Goal: Register for event/course

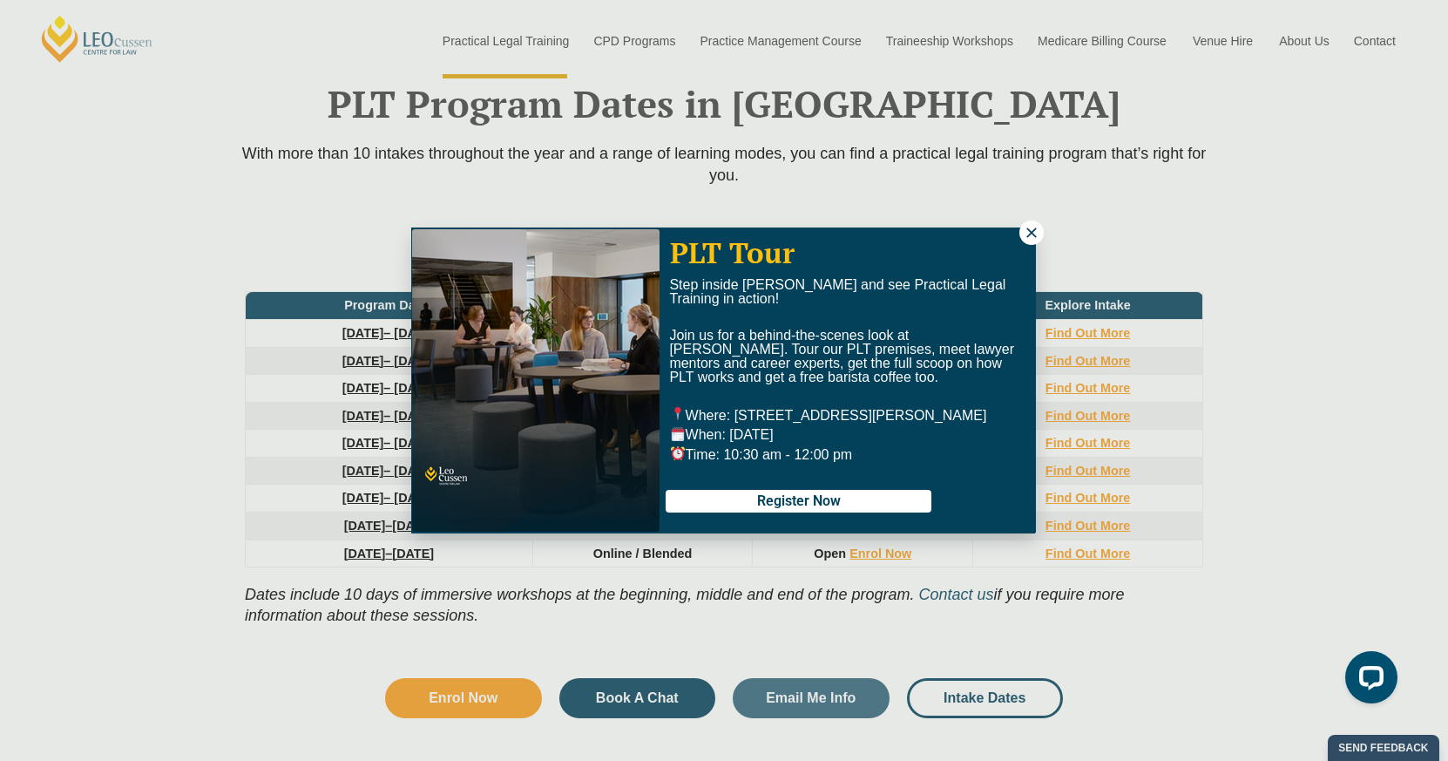
click at [1034, 234] on icon at bounding box center [1032, 233] width 16 height 16
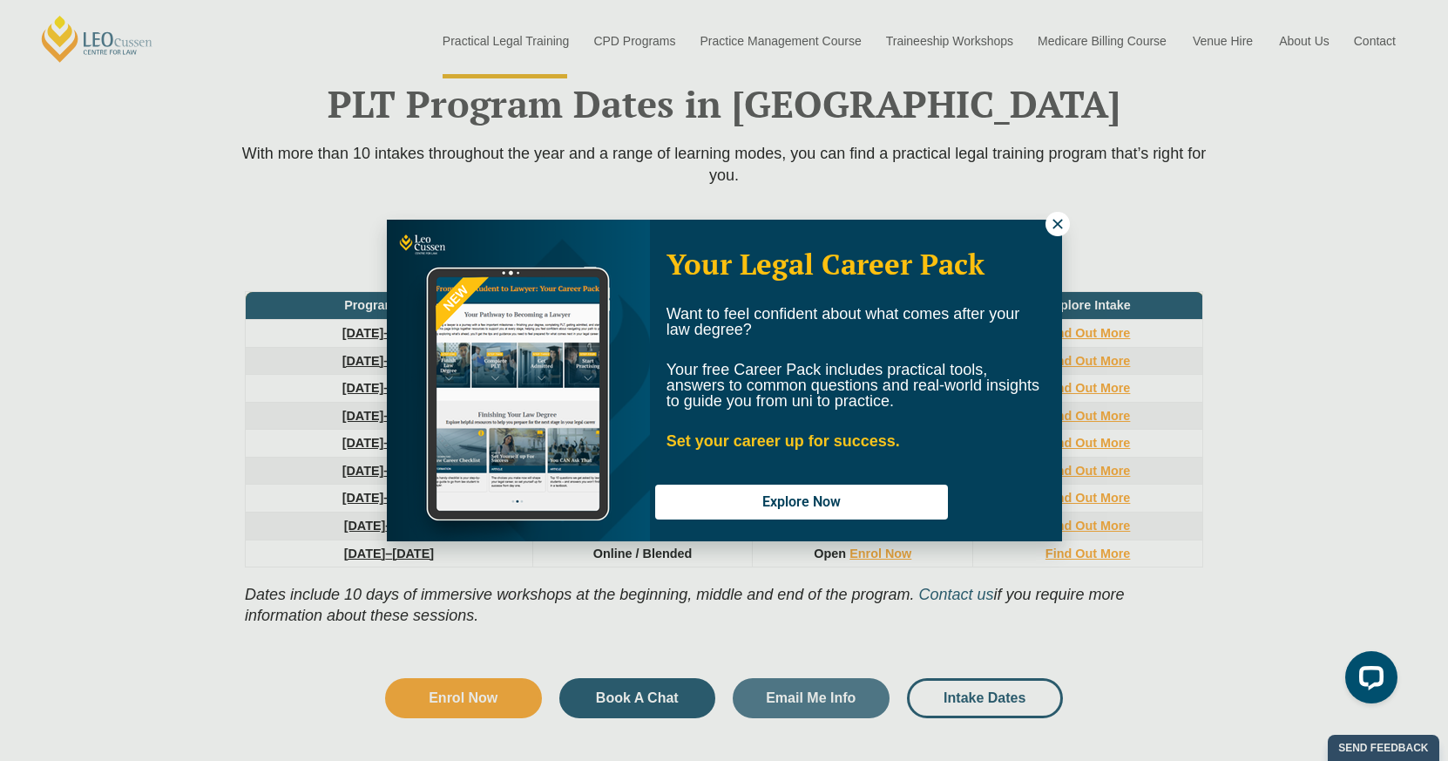
click at [1003, 705] on div "Your Legal Career Pack Want to feel confident about what comes after your law d…" at bounding box center [724, 380] width 1448 height 761
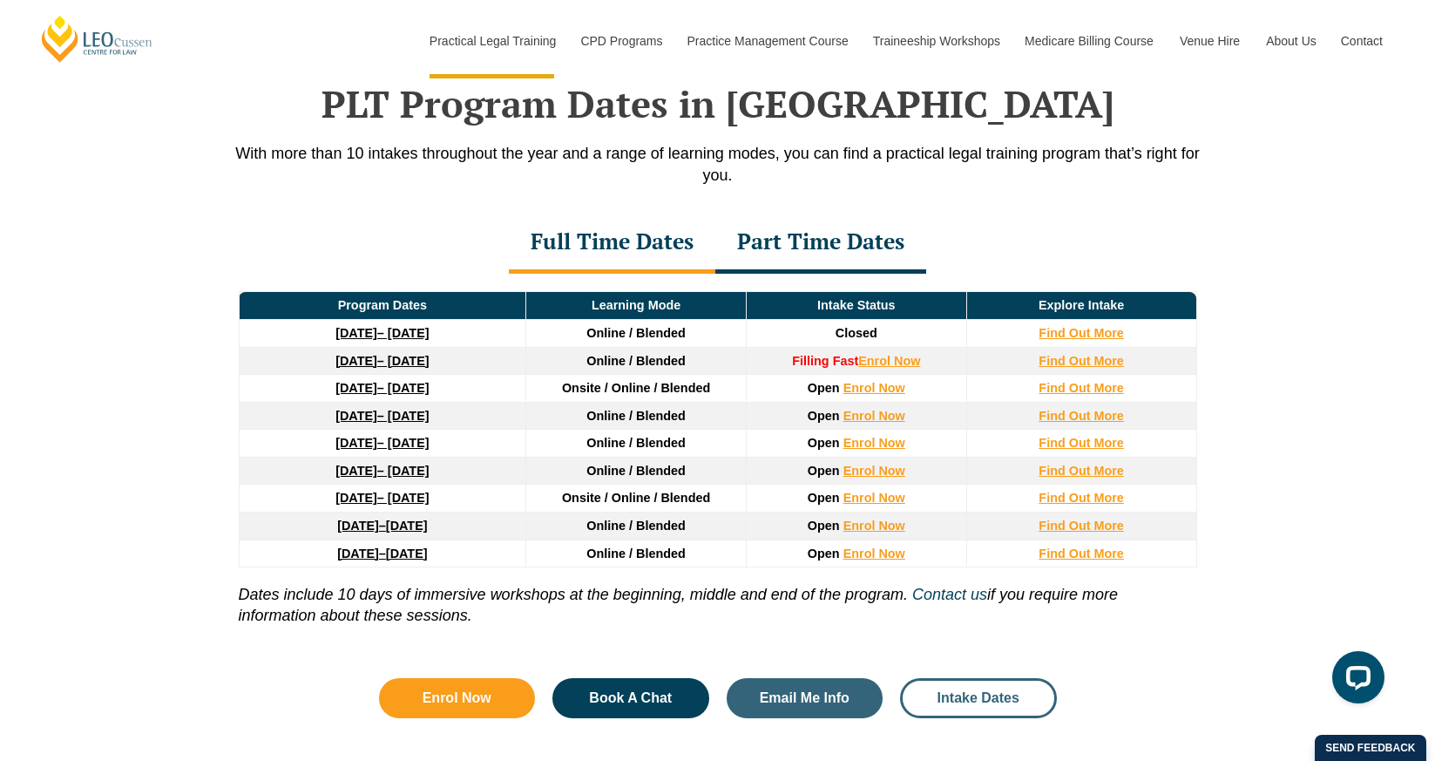
click at [994, 705] on span "Intake Dates" at bounding box center [979, 698] width 82 height 14
click at [992, 705] on span "Intake Dates" at bounding box center [979, 698] width 82 height 14
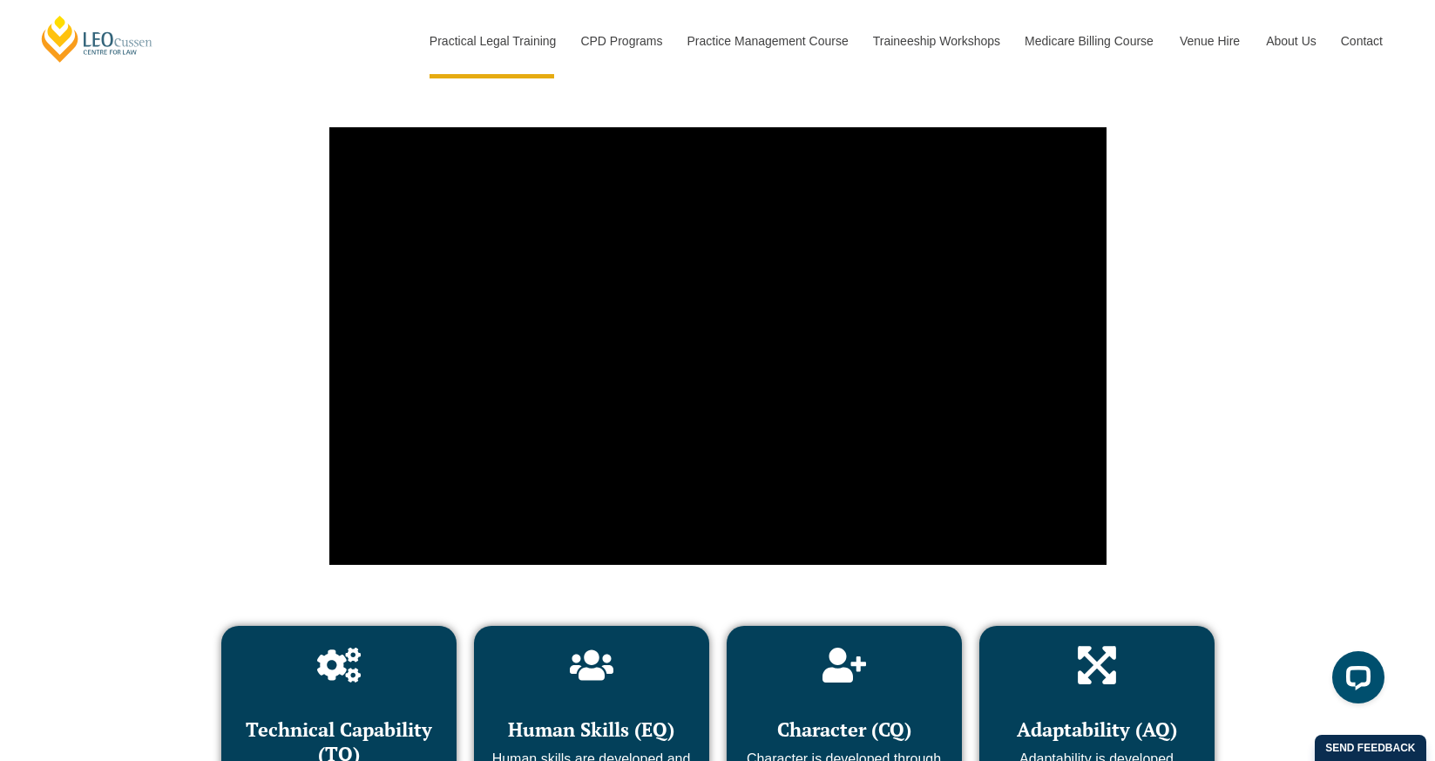
scroll to position [6109, 0]
